Goal: Book appointment/travel/reservation

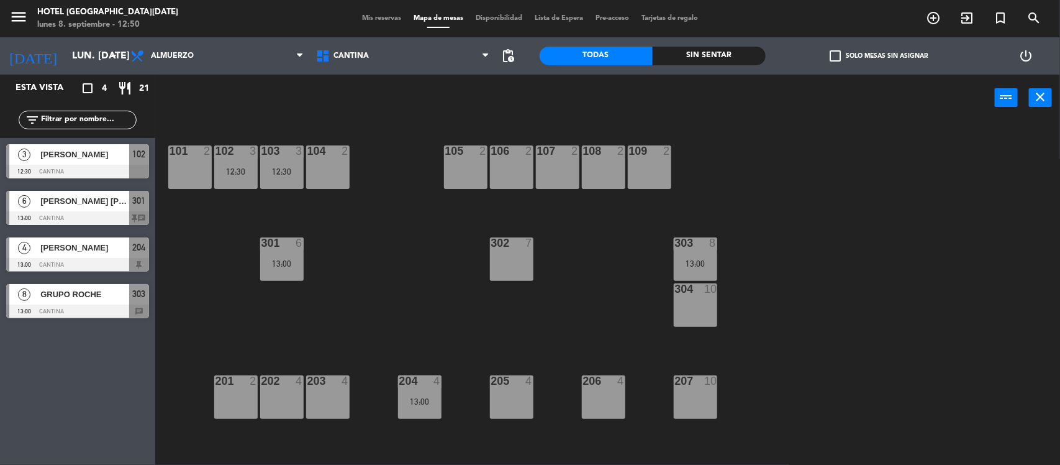
click at [109, 205] on span "[PERSON_NAME] [PERSON_NAME]" at bounding box center [84, 200] width 89 height 13
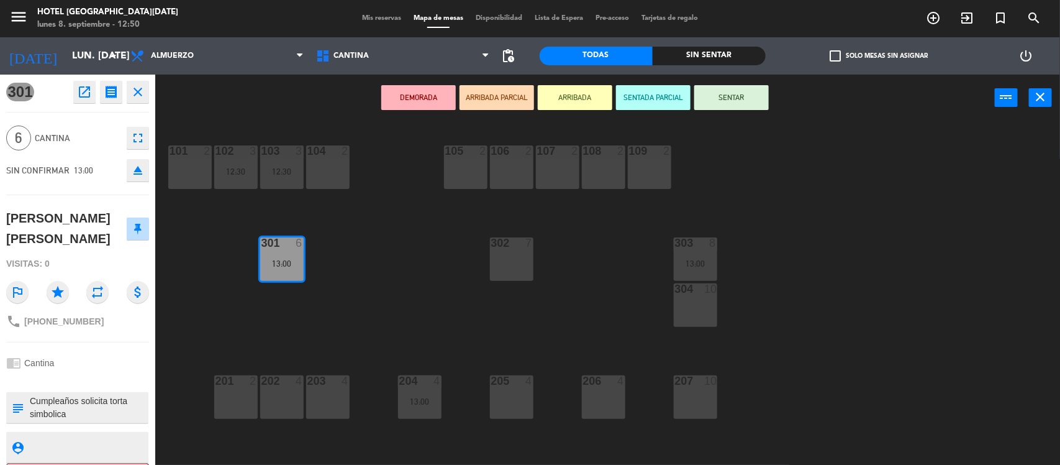
click at [140, 84] on icon "close" at bounding box center [137, 91] width 15 height 15
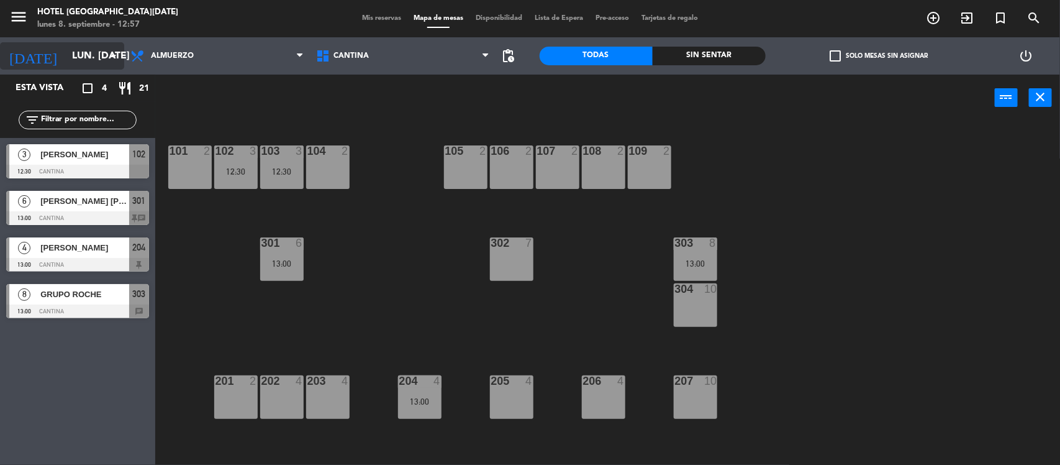
click at [102, 62] on input "lun. [DATE]" at bounding box center [131, 56] width 131 height 24
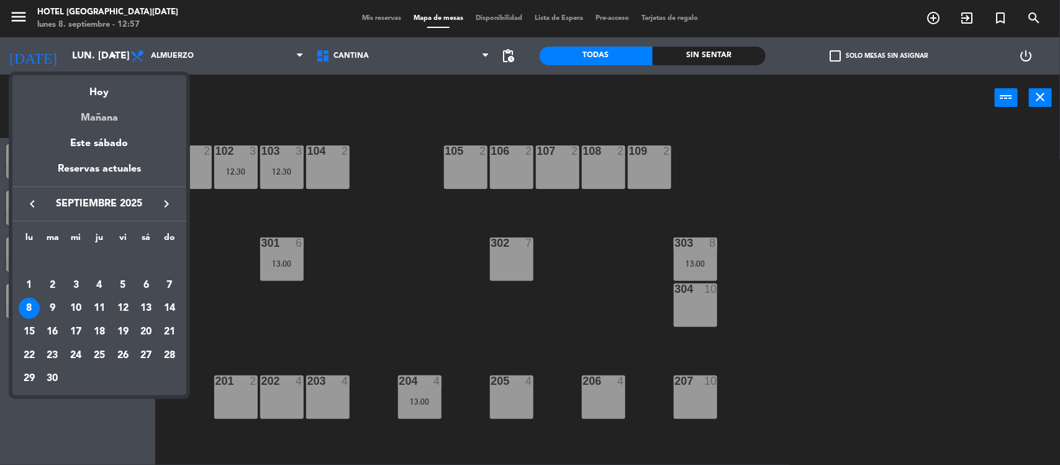
click at [103, 109] on div "Mañana" at bounding box center [99, 113] width 174 height 25
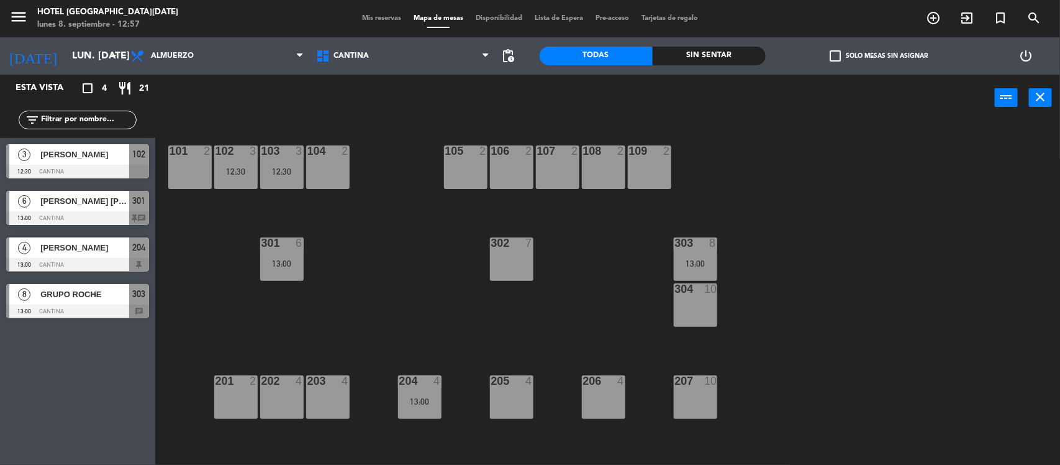
type input "[DATE] sep."
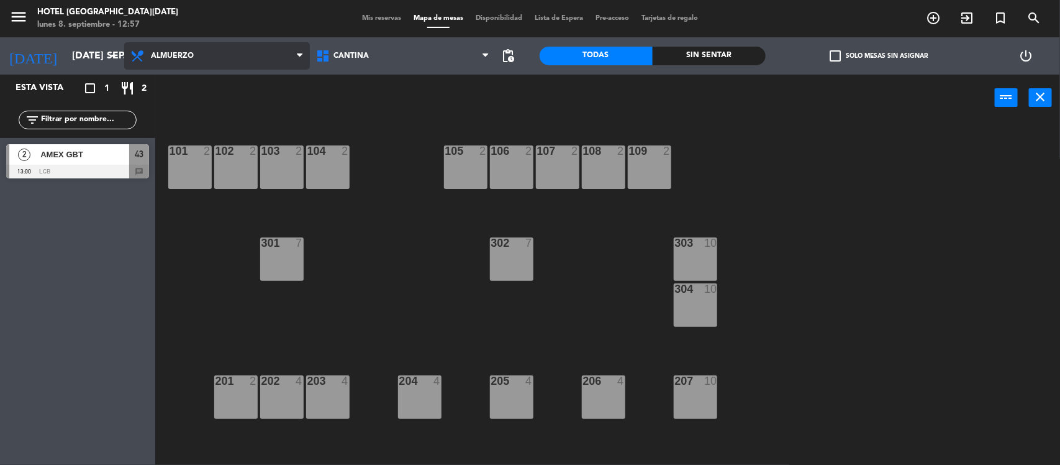
click at [250, 47] on span "Almuerzo" at bounding box center [217, 55] width 186 height 27
click at [200, 78] on ng-component "menu [GEOGRAPHIC_DATA][DATE] lunes 8. septiembre - 12:57 Mis reservas Mapa de m…" at bounding box center [530, 233] width 1060 height 466
click at [200, 100] on div "power_input close" at bounding box center [575, 98] width 840 height 47
click at [932, 14] on icon "add_circle_outline" at bounding box center [933, 18] width 15 height 15
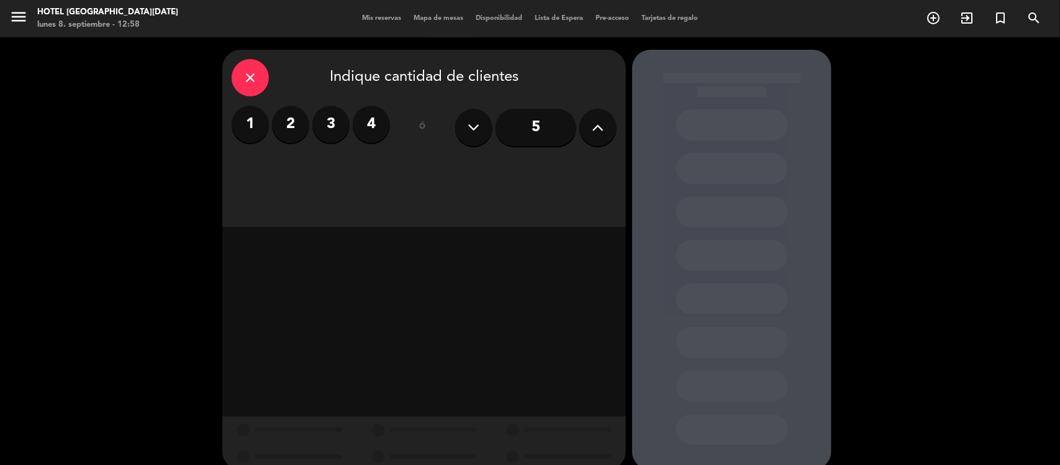
click at [301, 125] on label "2" at bounding box center [290, 124] width 37 height 37
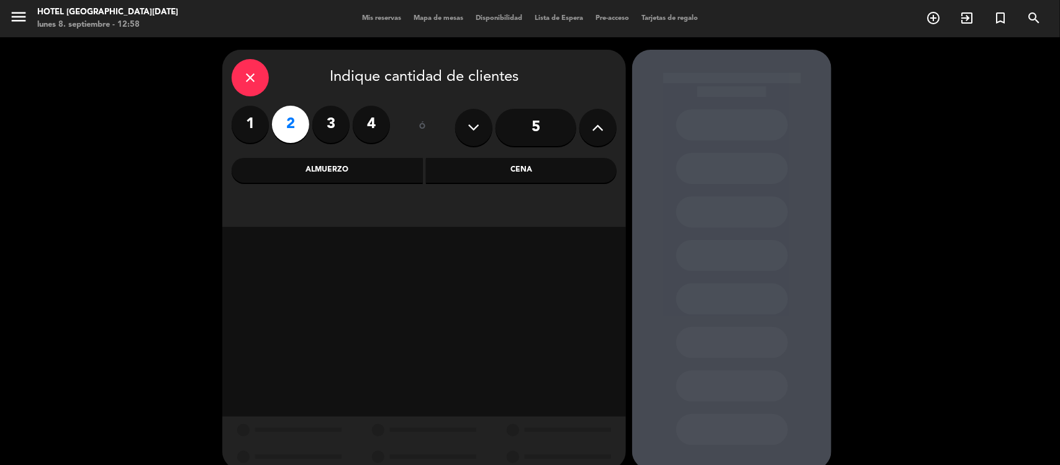
click at [346, 168] on div "Almuerzo" at bounding box center [327, 170] width 191 height 25
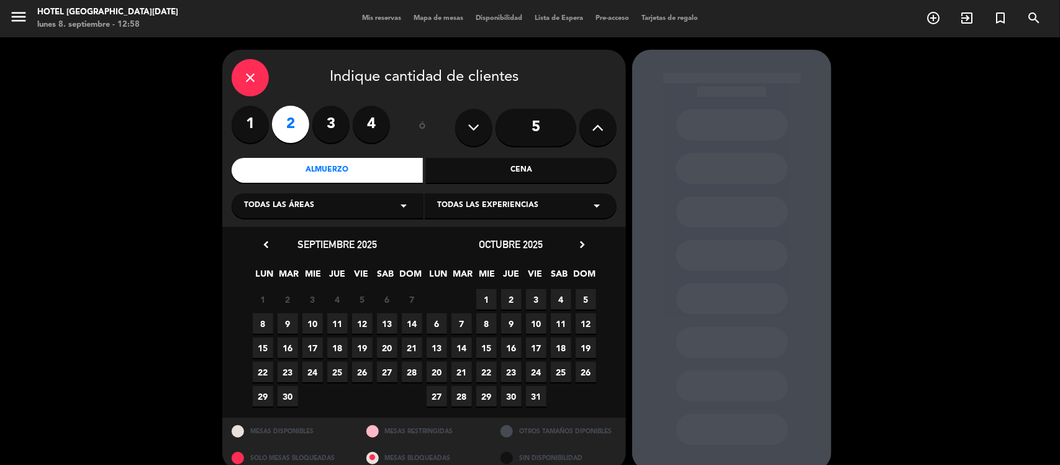
click at [288, 318] on span "9" at bounding box center [288, 323] width 20 height 20
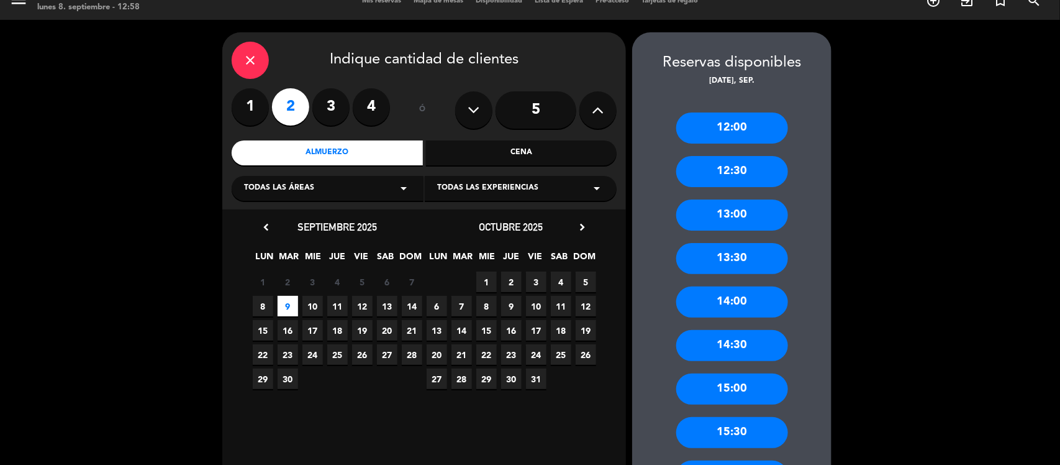
click at [732, 215] on div "13:00" at bounding box center [732, 214] width 112 height 31
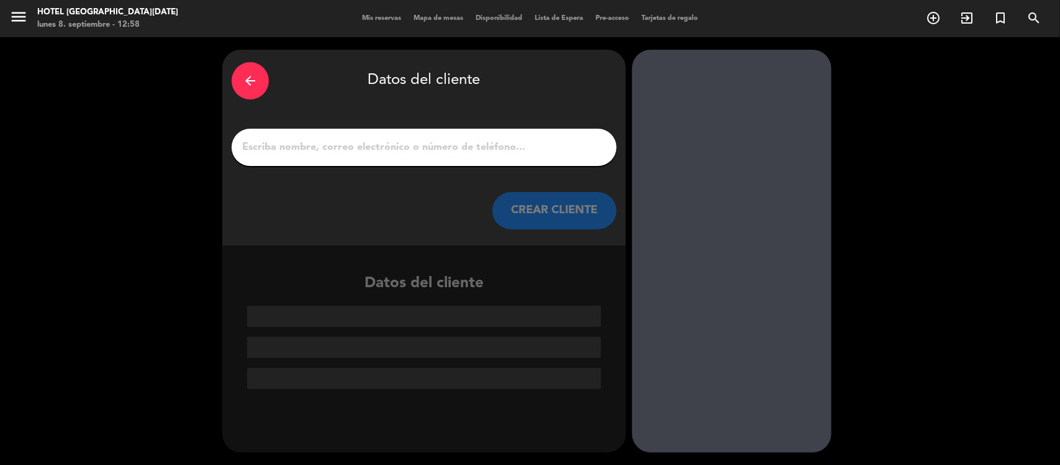
click at [336, 140] on input "1" at bounding box center [424, 147] width 366 height 17
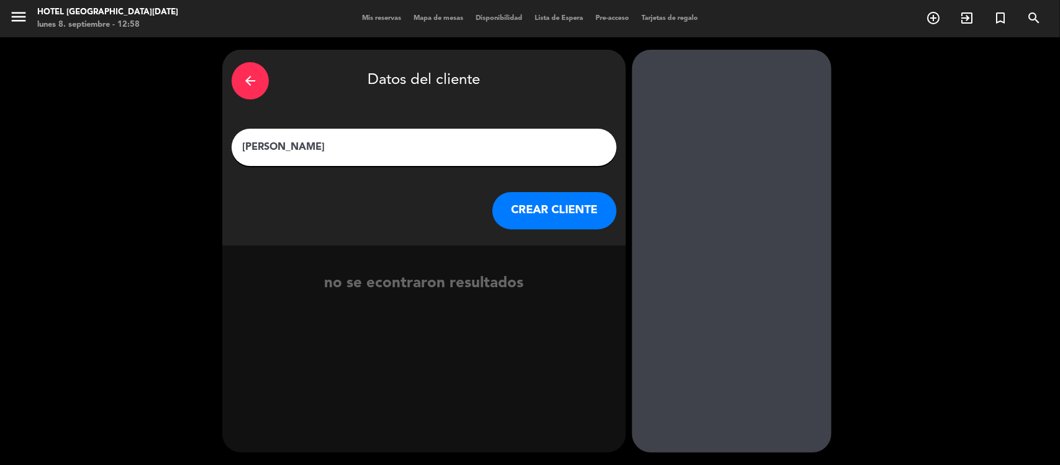
type input "[PERSON_NAME]"
click at [525, 206] on button "CREAR CLIENTE" at bounding box center [555, 210] width 124 height 37
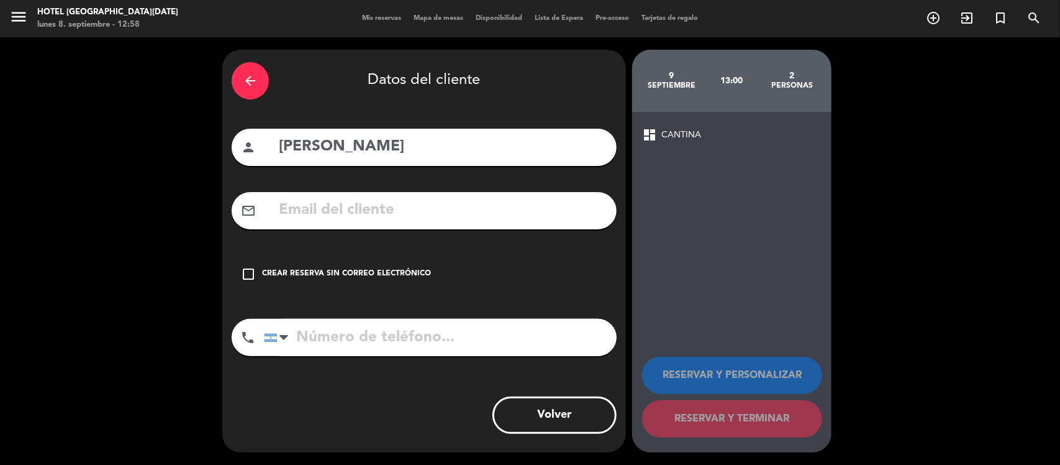
click at [301, 350] on input "tel" at bounding box center [440, 337] width 353 height 37
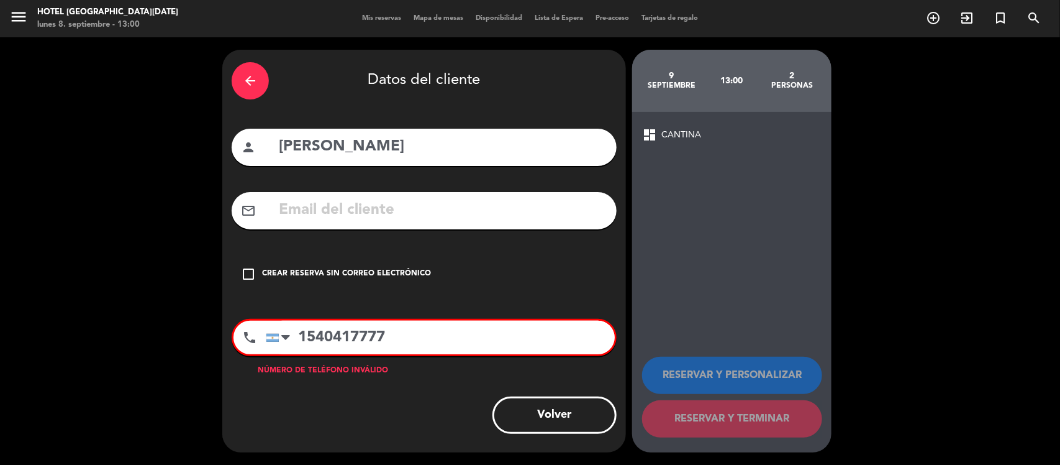
click at [314, 335] on input "1540417777" at bounding box center [440, 338] width 349 height 34
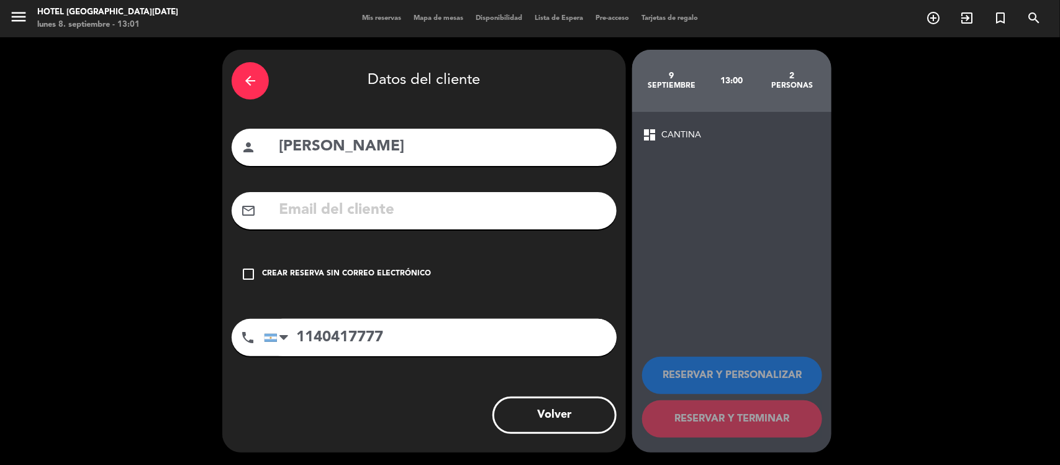
type input "1140417777"
click at [361, 272] on div "Crear reserva sin correo electrónico" at bounding box center [346, 274] width 169 height 12
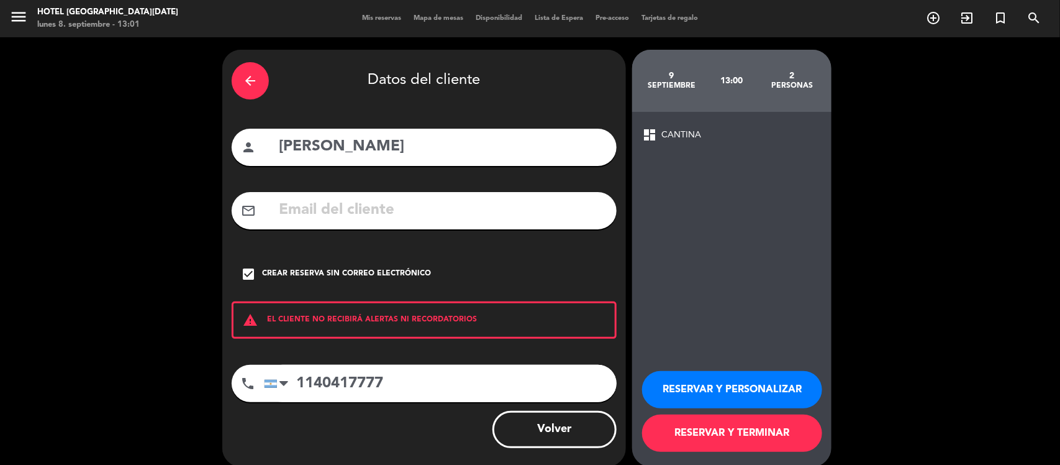
click at [743, 436] on button "RESERVAR Y TERMINAR" at bounding box center [732, 432] width 180 height 37
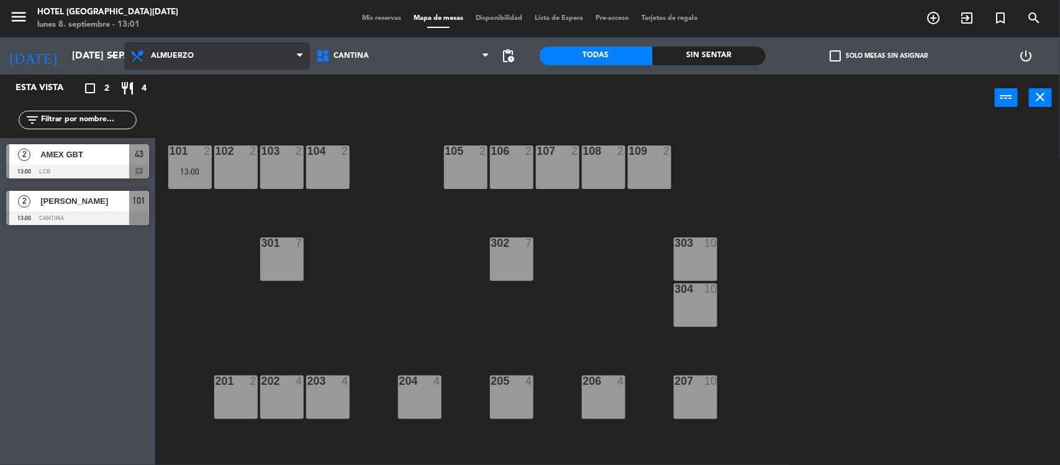
click at [224, 55] on span "Almuerzo" at bounding box center [217, 55] width 186 height 27
click at [186, 92] on ng-component "menu [GEOGRAPHIC_DATA][DATE] lunes 8. septiembre - 13:01 Mis reservas Mapa de m…" at bounding box center [530, 233] width 1060 height 466
click at [94, 219] on div at bounding box center [77, 218] width 143 height 14
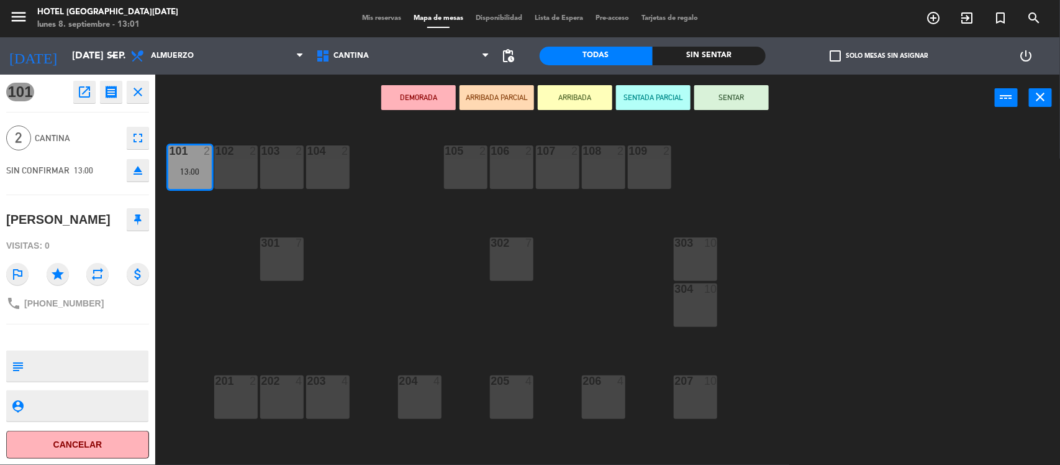
click at [78, 90] on icon "open_in_new" at bounding box center [84, 91] width 15 height 15
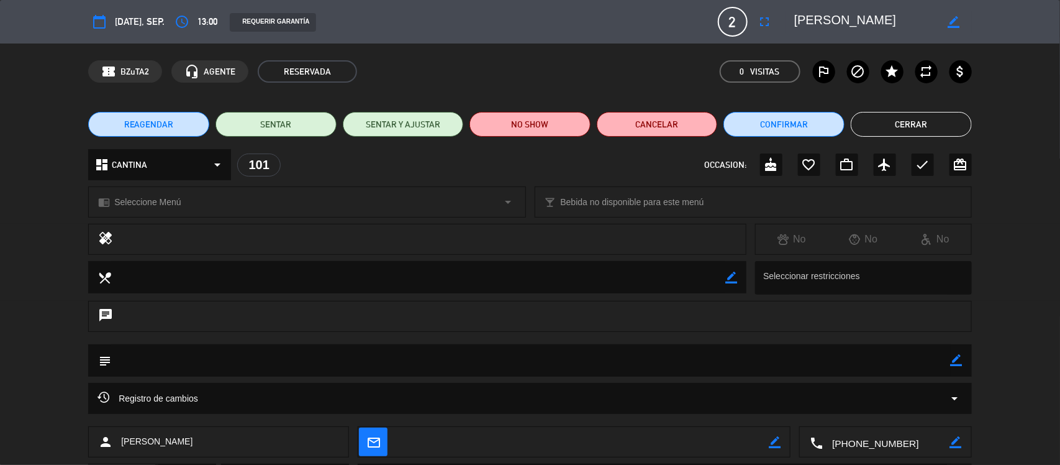
click at [241, 436] on div "person [PERSON_NAME]" at bounding box center [218, 441] width 261 height 31
click at [1017, 253] on div "healing No No No" at bounding box center [530, 242] width 1060 height 37
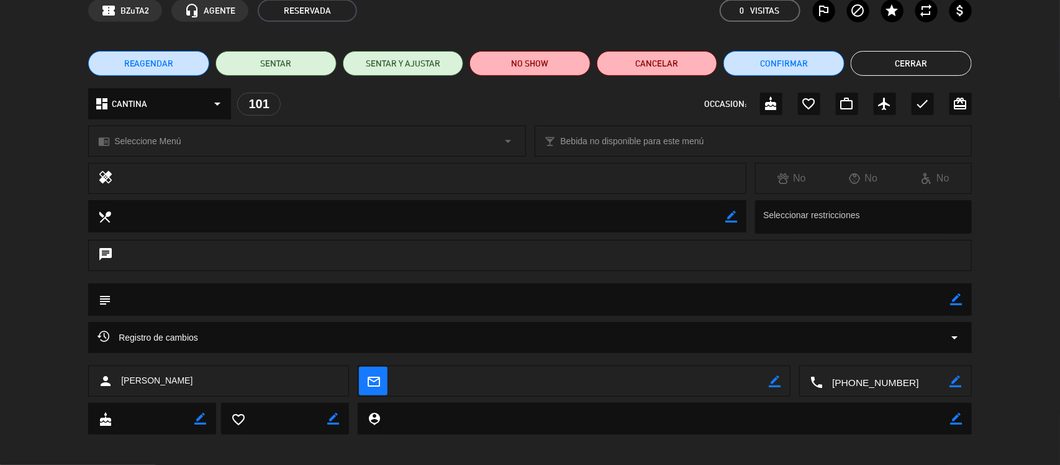
scroll to position [62, 0]
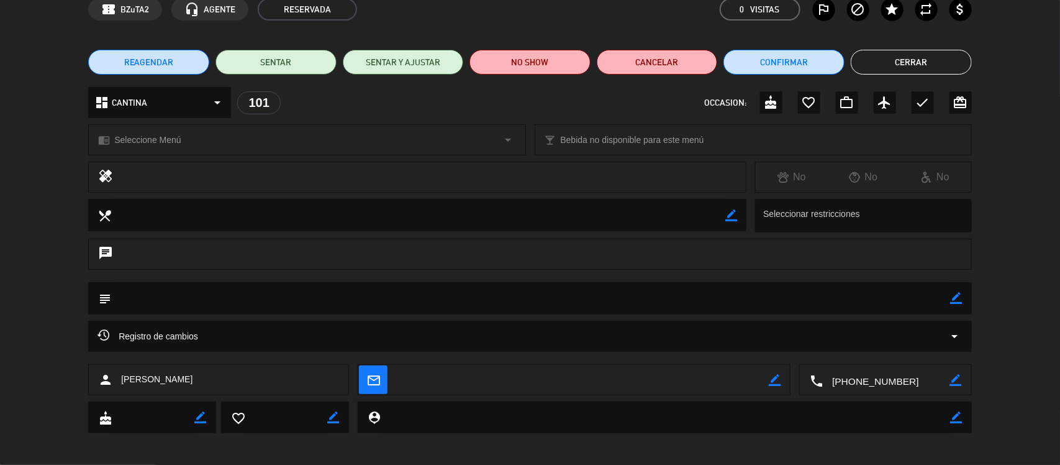
click at [109, 380] on icon "person" at bounding box center [105, 379] width 15 height 15
click at [141, 380] on span "[PERSON_NAME]" at bounding box center [156, 379] width 71 height 14
click at [314, 376] on div "person [PERSON_NAME]" at bounding box center [218, 379] width 261 height 31
click at [1044, 131] on div "chrome_reader_mode Seleccione Menú arrow_drop_down local_bar Bebida no disponib…" at bounding box center [530, 145] width 1060 height 31
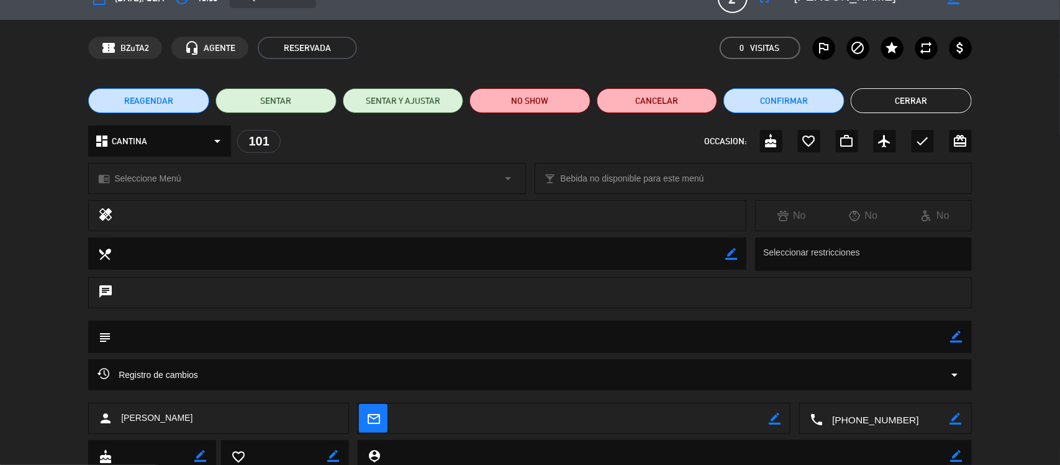
scroll to position [0, 0]
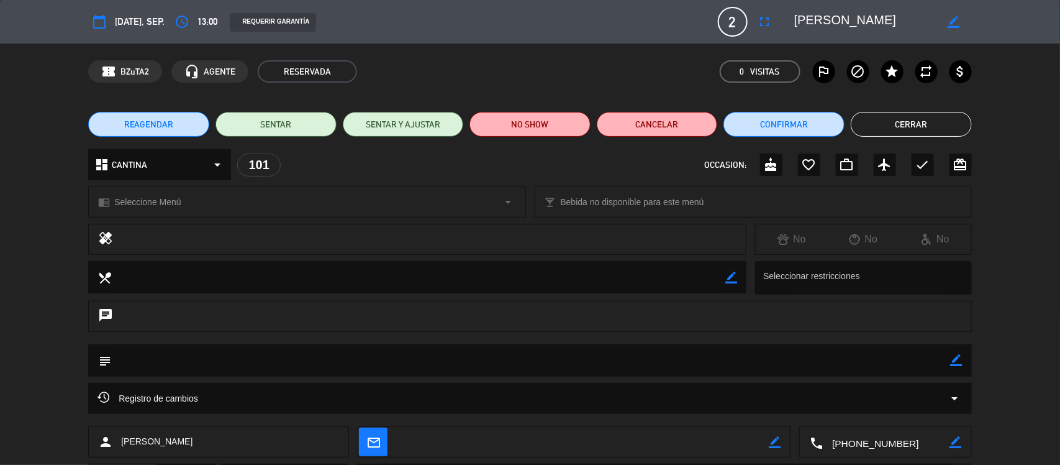
click at [952, 19] on icon "border_color" at bounding box center [955, 22] width 12 height 12
type textarea "[PERSON_NAME]"
click at [949, 22] on icon at bounding box center [955, 22] width 12 height 12
click at [903, 123] on button "Cerrar" at bounding box center [911, 124] width 121 height 25
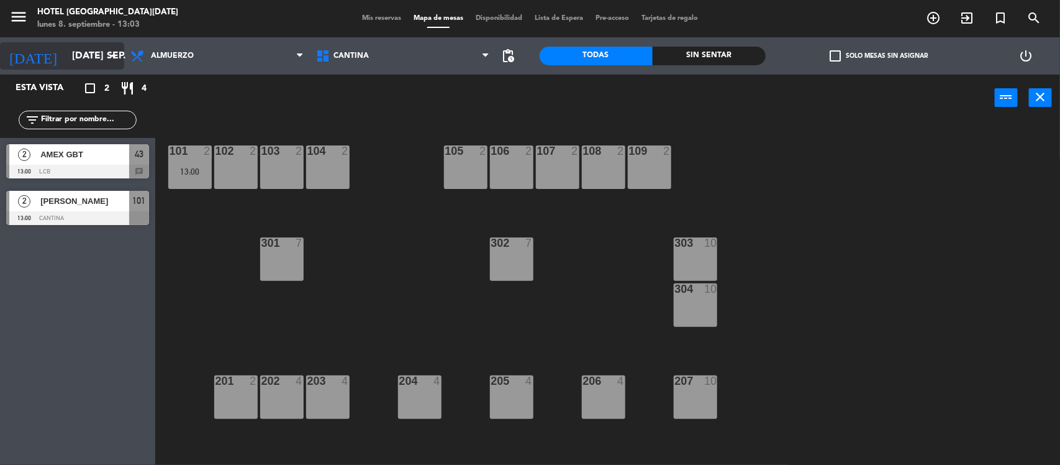
click at [98, 57] on input "[DATE] sep." at bounding box center [131, 56] width 131 height 24
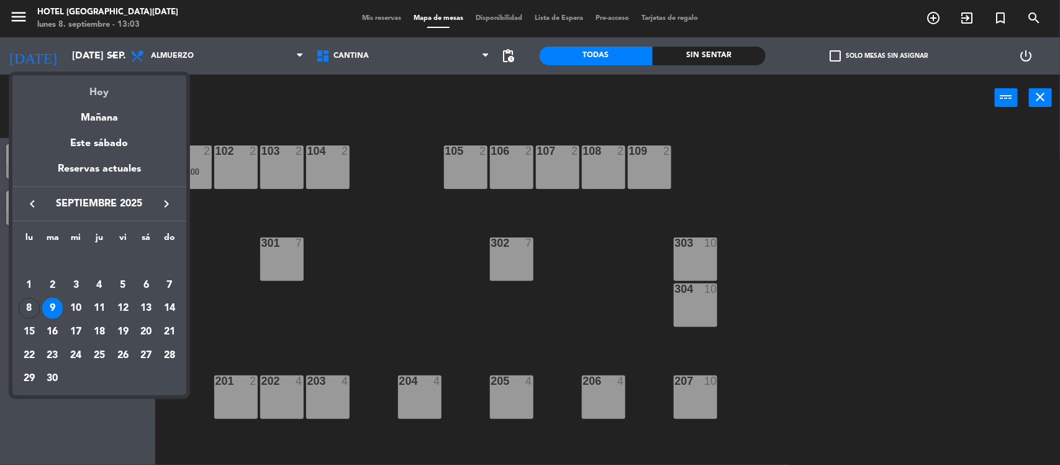
click at [107, 87] on div "Hoy" at bounding box center [99, 87] width 174 height 25
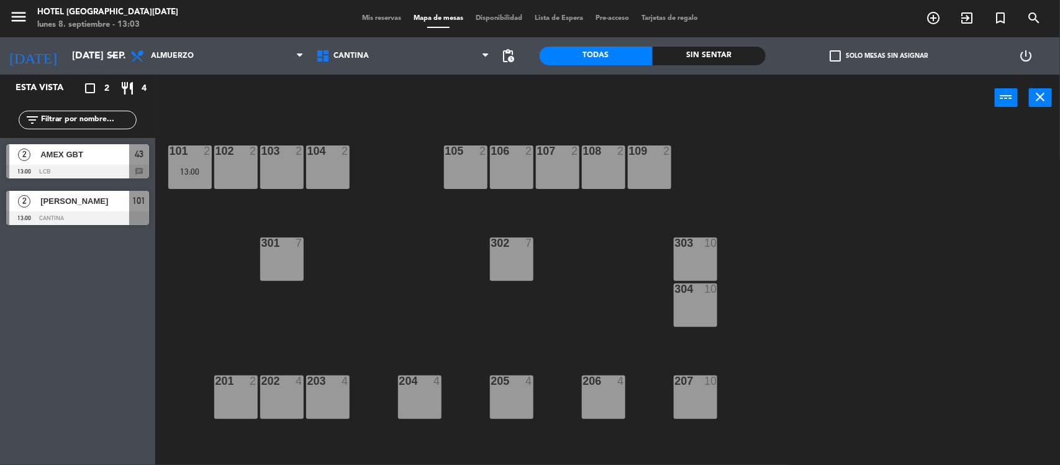
type input "lun. [DATE]"
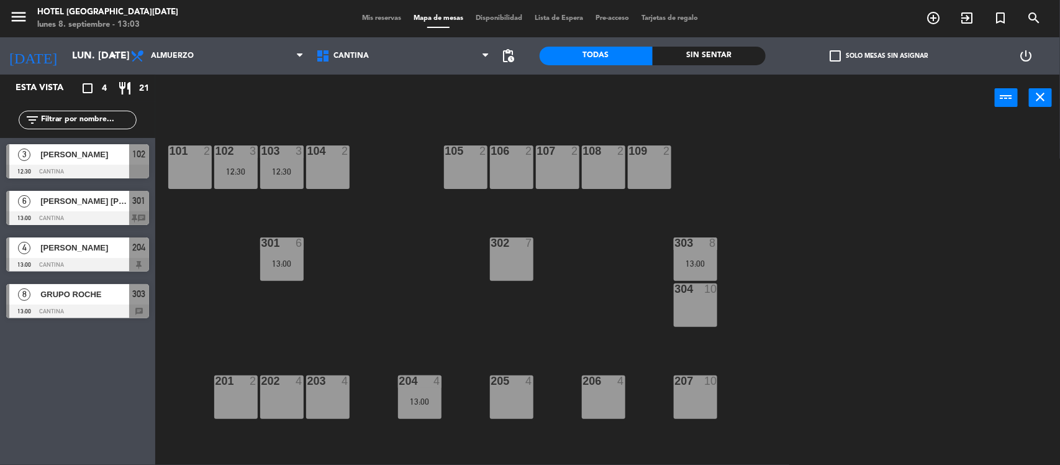
click at [75, 157] on span "[PERSON_NAME]" at bounding box center [84, 154] width 89 height 13
